Goal: Information Seeking & Learning: Check status

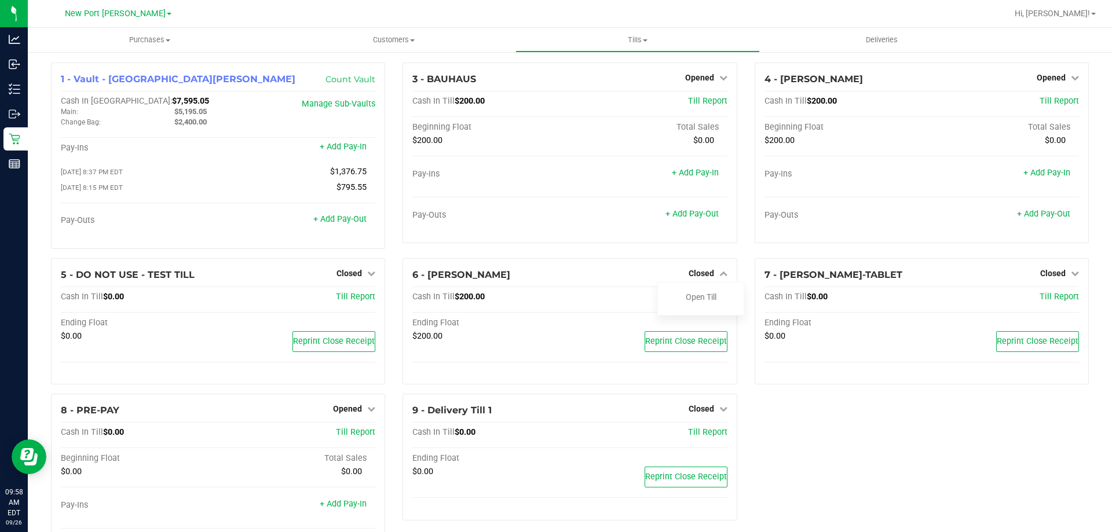
click at [823, 448] on div "1 - Vault - New Port Richey WC Count Vault Cash In Vault: $7,595.05 Main: $5,19…" at bounding box center [569, 323] width 1055 height 521
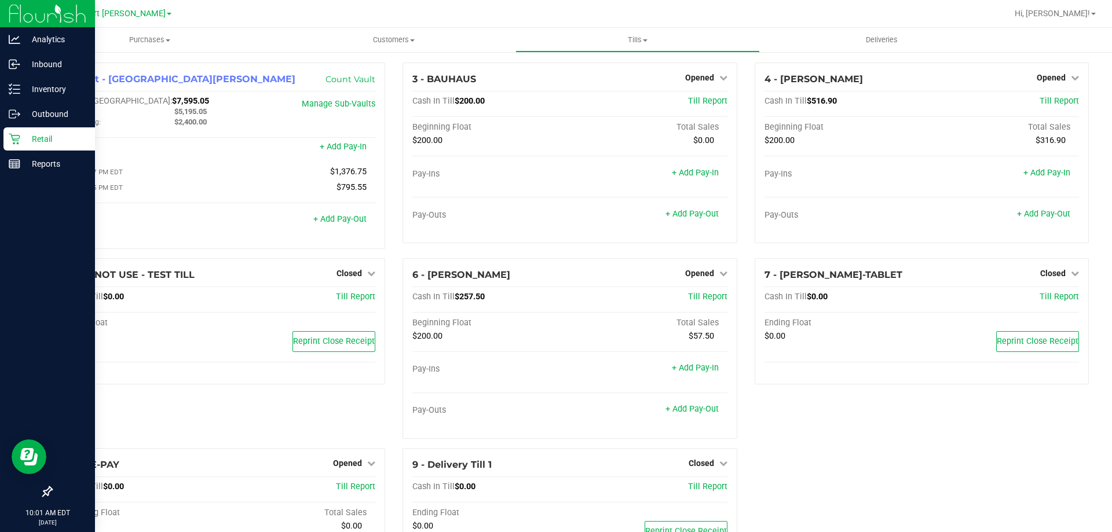
click at [19, 135] on icon at bounding box center [14, 139] width 11 height 11
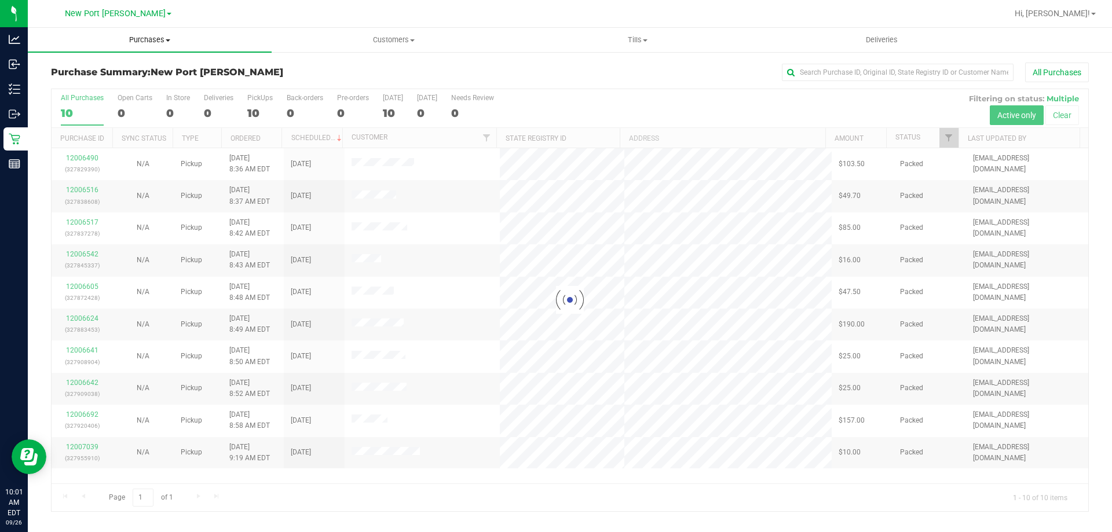
click at [148, 38] on span "Purchases" at bounding box center [150, 40] width 244 height 10
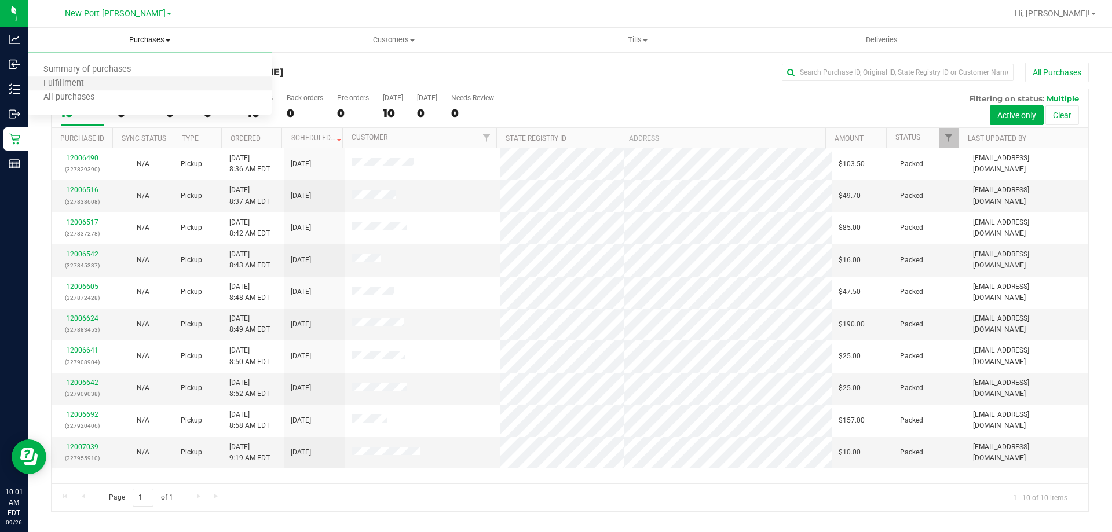
click at [115, 85] on li "Fulfillment" at bounding box center [150, 84] width 244 height 14
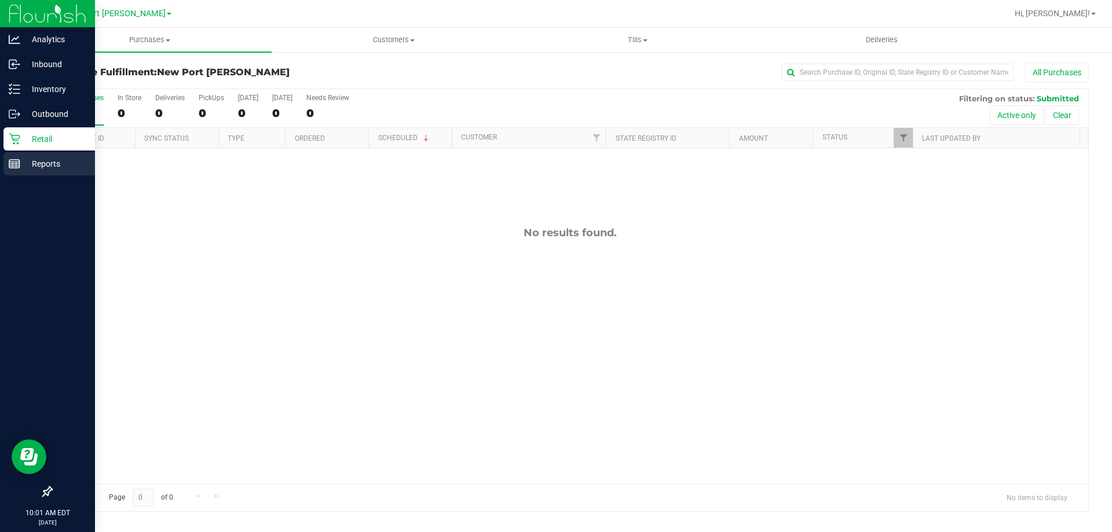
click at [4, 159] on div "Reports" at bounding box center [48, 163] width 91 height 23
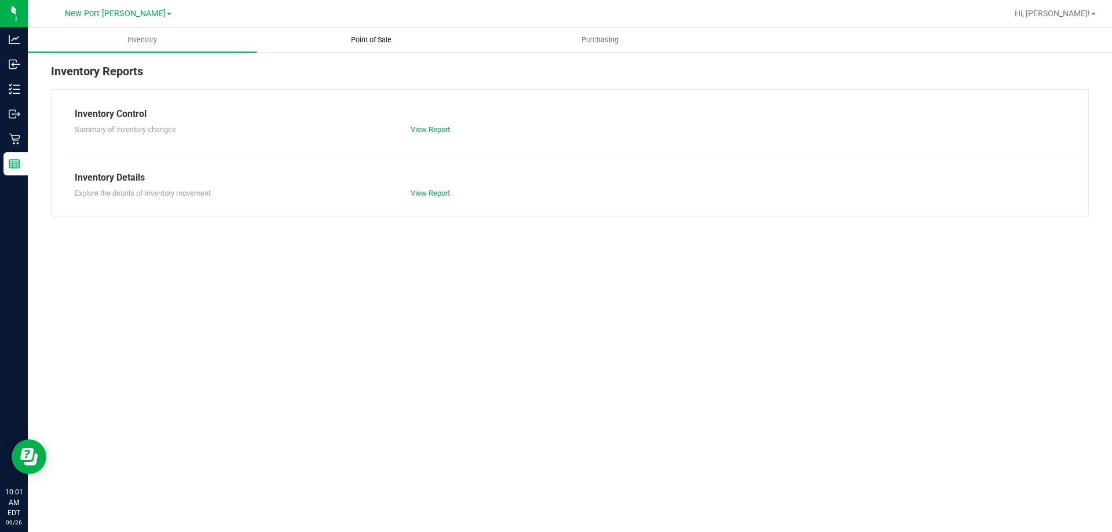
click at [375, 32] on uib-tab-heading "Point of Sale" at bounding box center [371, 39] width 228 height 23
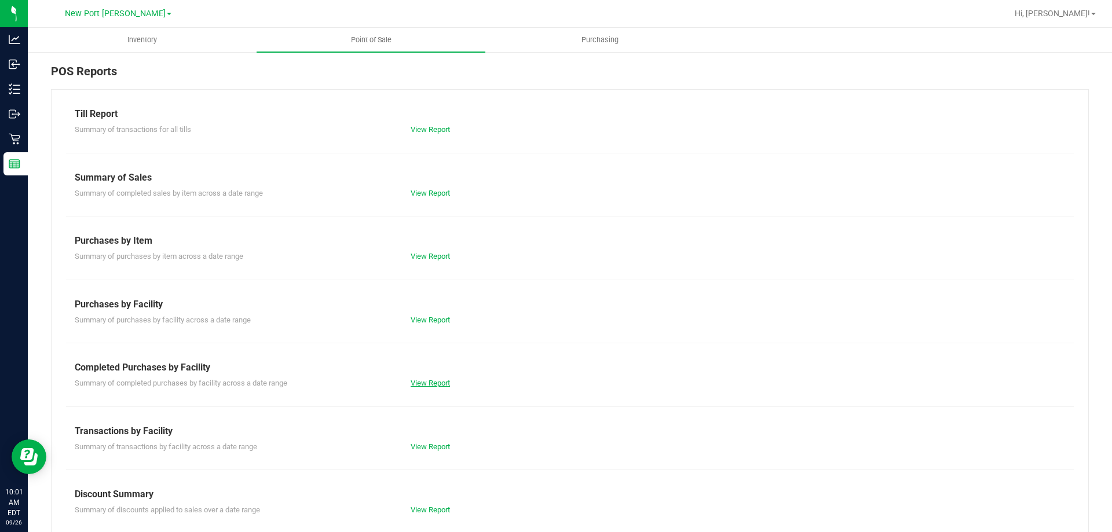
click at [431, 380] on link "View Report" at bounding box center [430, 383] width 39 height 9
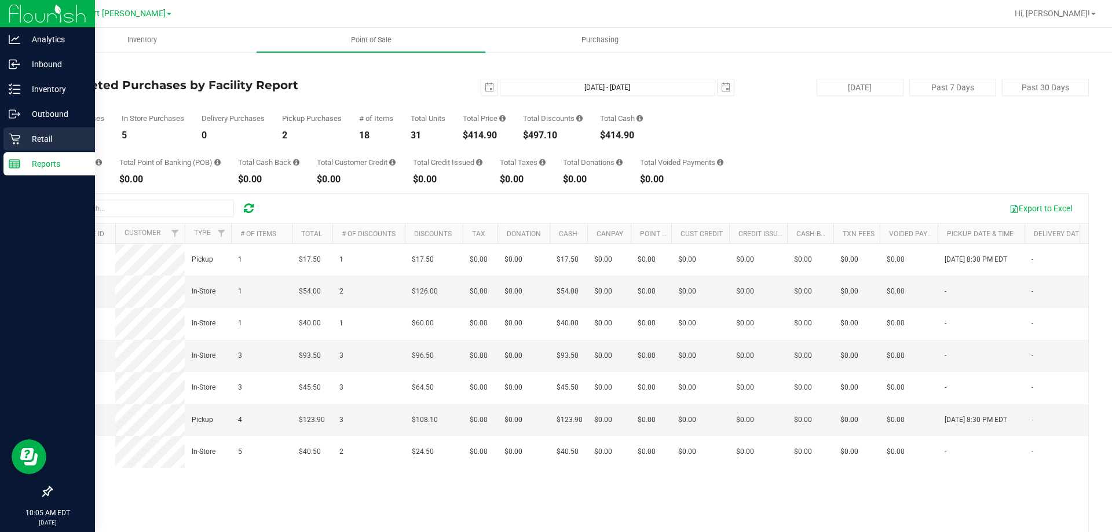
click at [14, 135] on icon at bounding box center [14, 139] width 11 height 11
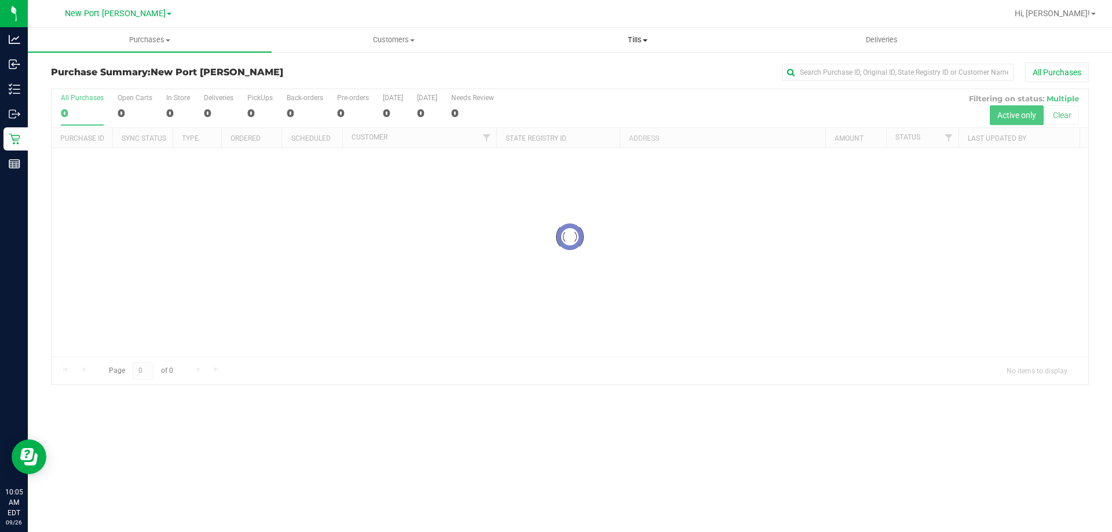
click at [626, 36] on span "Tills" at bounding box center [637, 40] width 243 height 10
click at [586, 65] on span "Manage tills" at bounding box center [554, 70] width 78 height 10
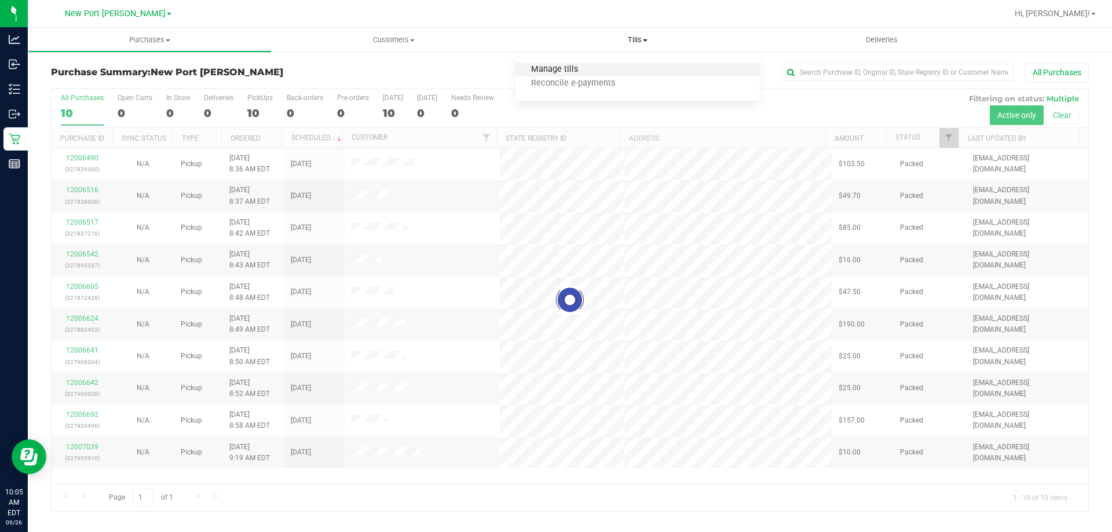
click at [586, 65] on span "Manage tills" at bounding box center [554, 70] width 78 height 10
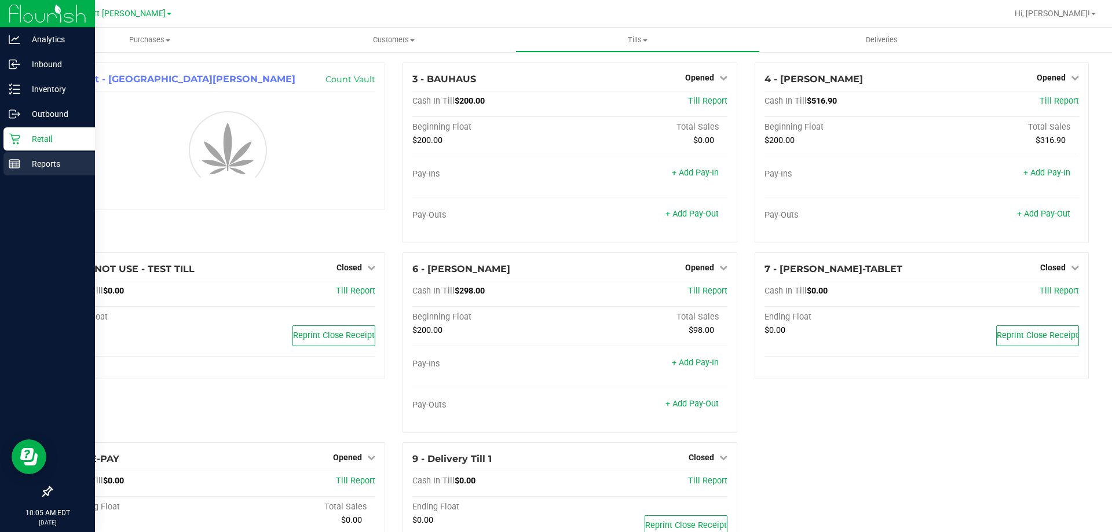
click at [18, 157] on div "Reports" at bounding box center [48, 163] width 91 height 23
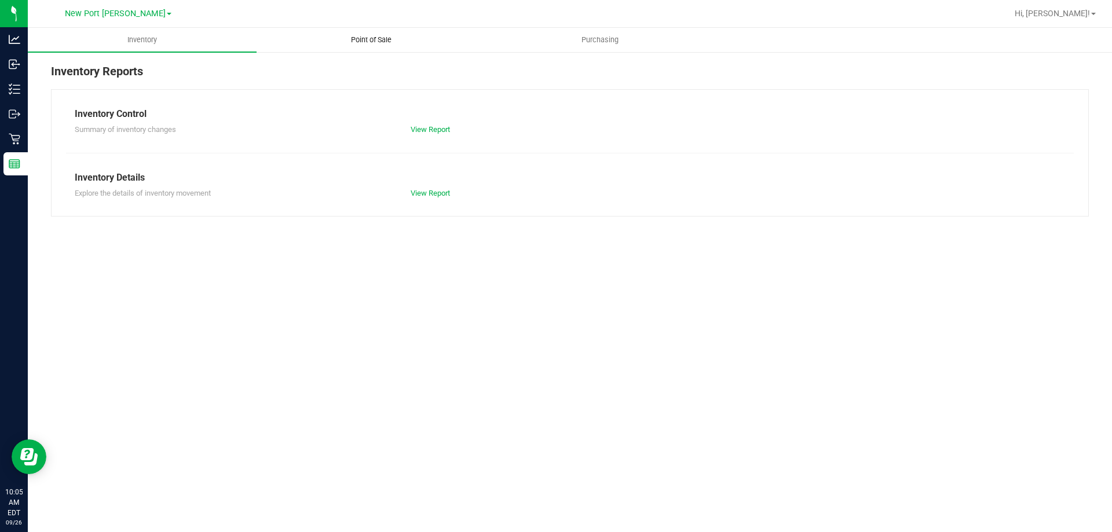
click at [356, 43] on span "Point of Sale" at bounding box center [371, 40] width 72 height 10
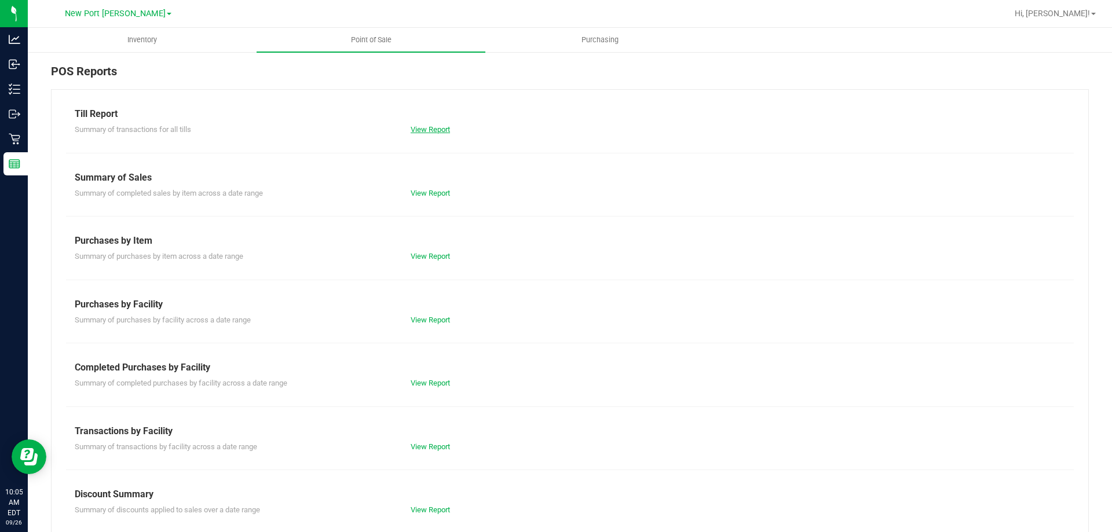
click at [415, 128] on link "View Report" at bounding box center [430, 129] width 39 height 9
